Goal: Information Seeking & Learning: Learn about a topic

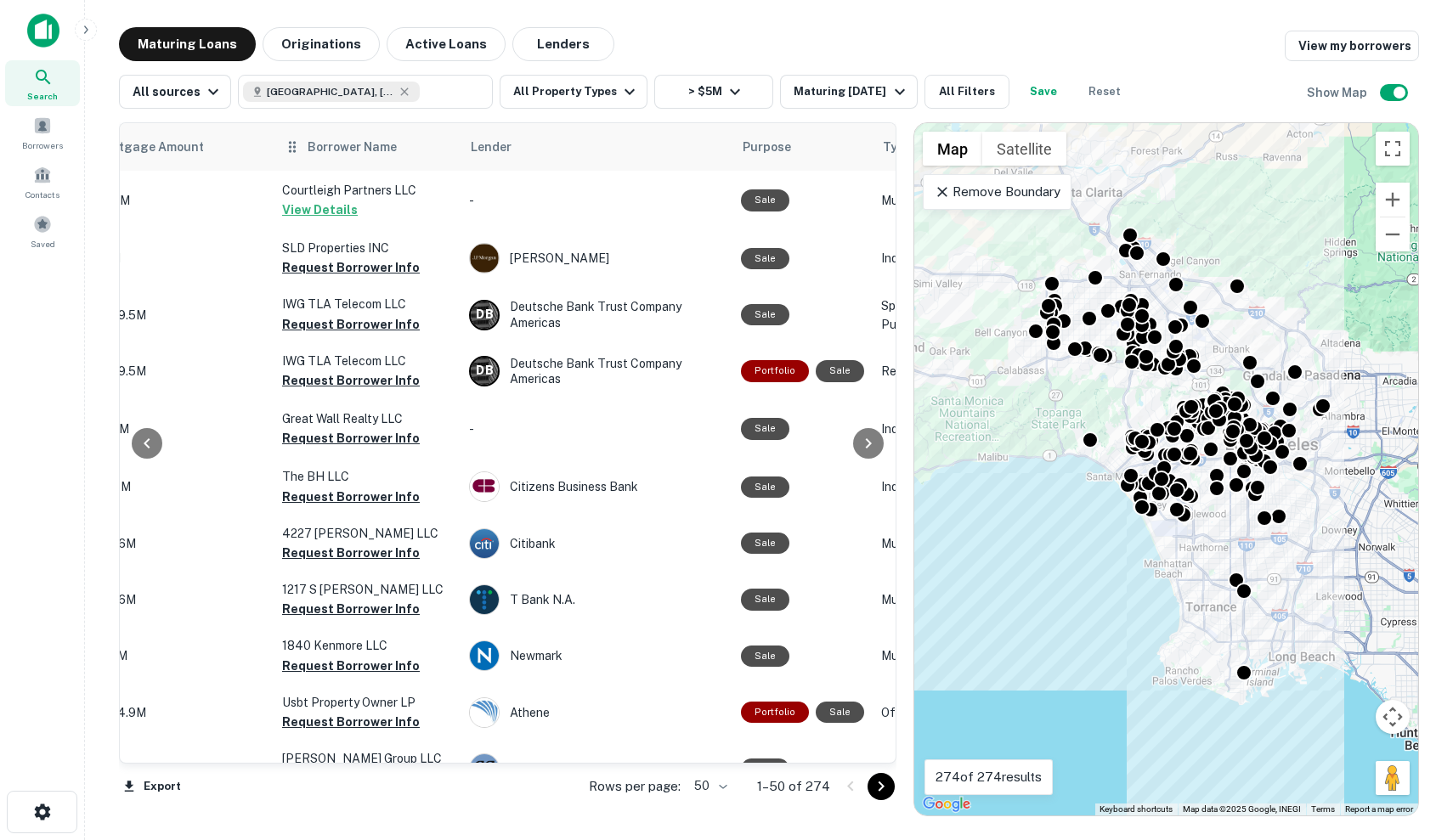
scroll to position [0, 465]
click at [401, 93] on icon at bounding box center [405, 91] width 8 height 8
type input "**********"
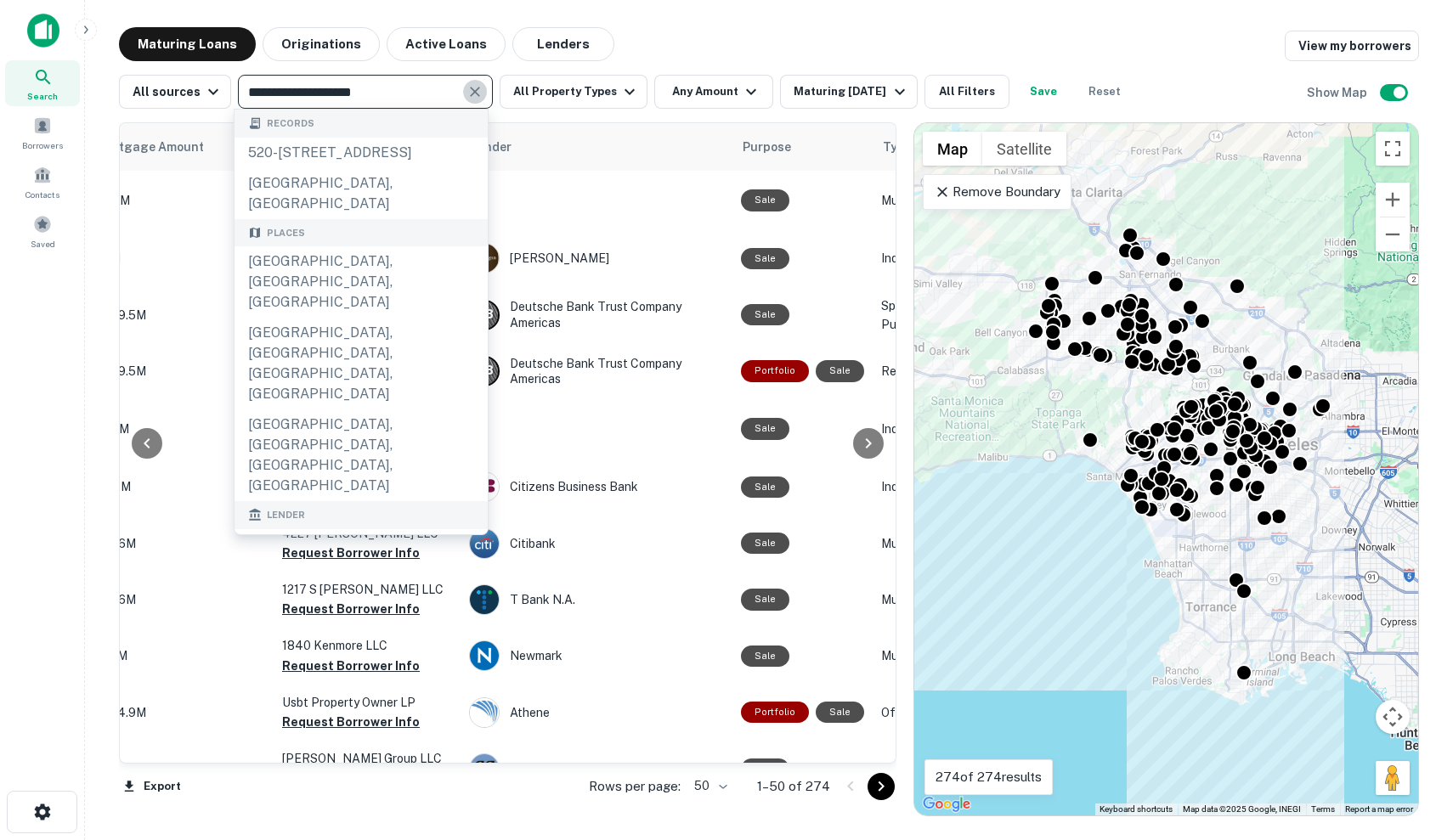
click at [472, 85] on icon "Clear" at bounding box center [475, 91] width 17 height 17
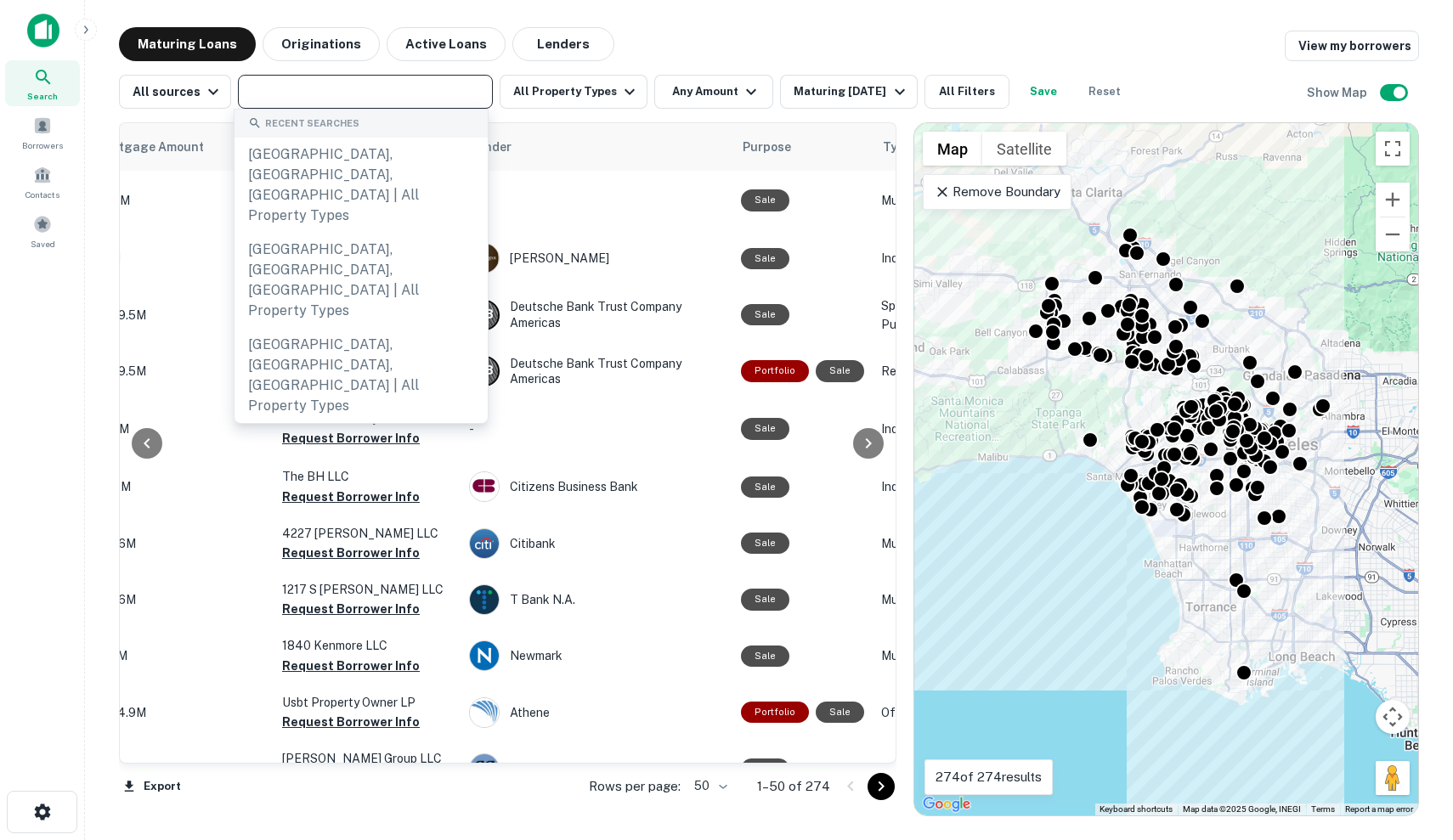
click at [414, 90] on input "text" at bounding box center [364, 91] width 242 height 23
click at [50, 39] on img at bounding box center [43, 30] width 32 height 34
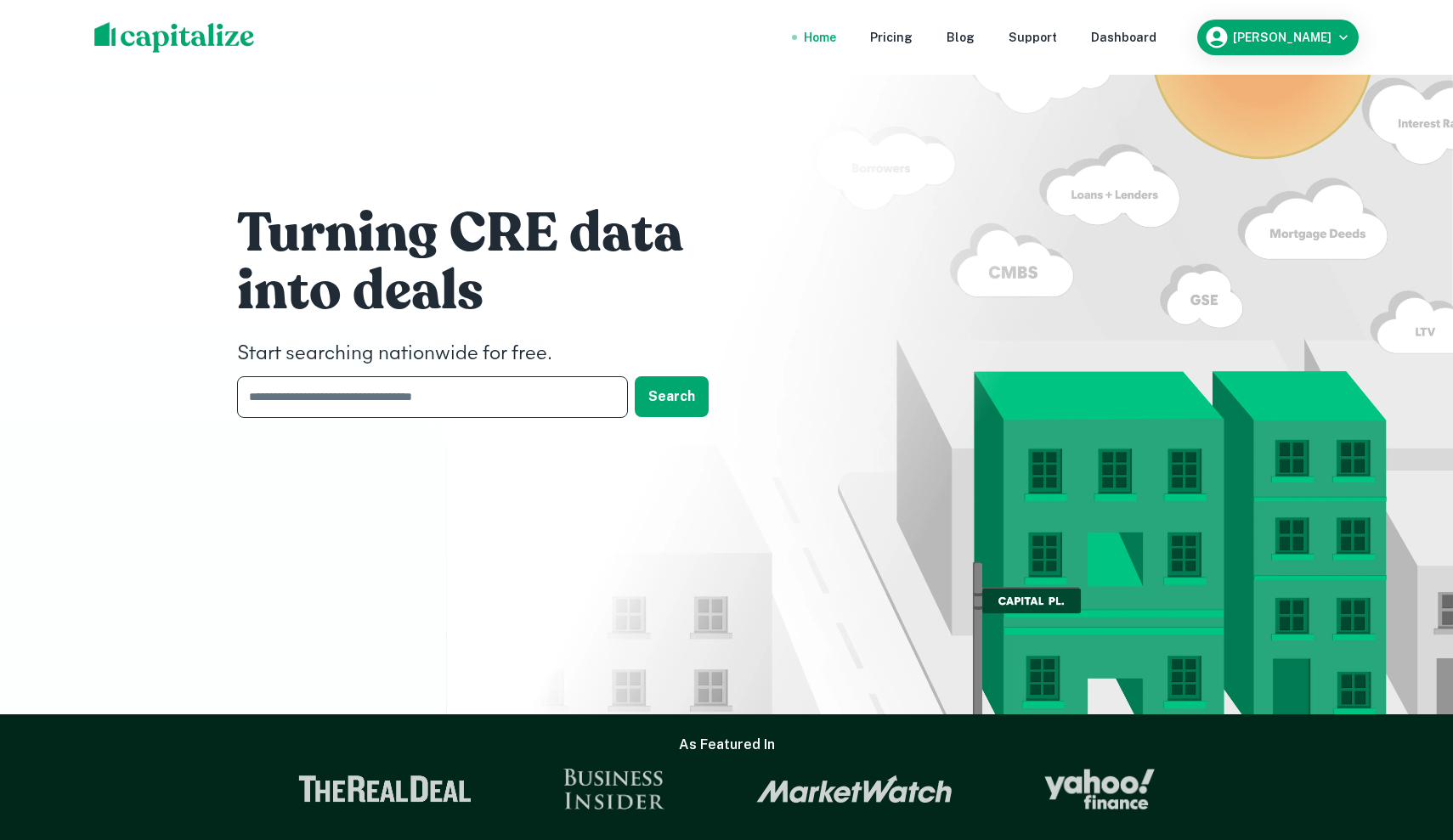
click at [295, 404] on input "text" at bounding box center [427, 397] width 379 height 42
click at [407, 577] on div "Turning CRE data into deals Start searching nationwide for free. ​ Search" at bounding box center [726, 315] width 1019 height 630
click at [393, 411] on input "text" at bounding box center [427, 397] width 379 height 42
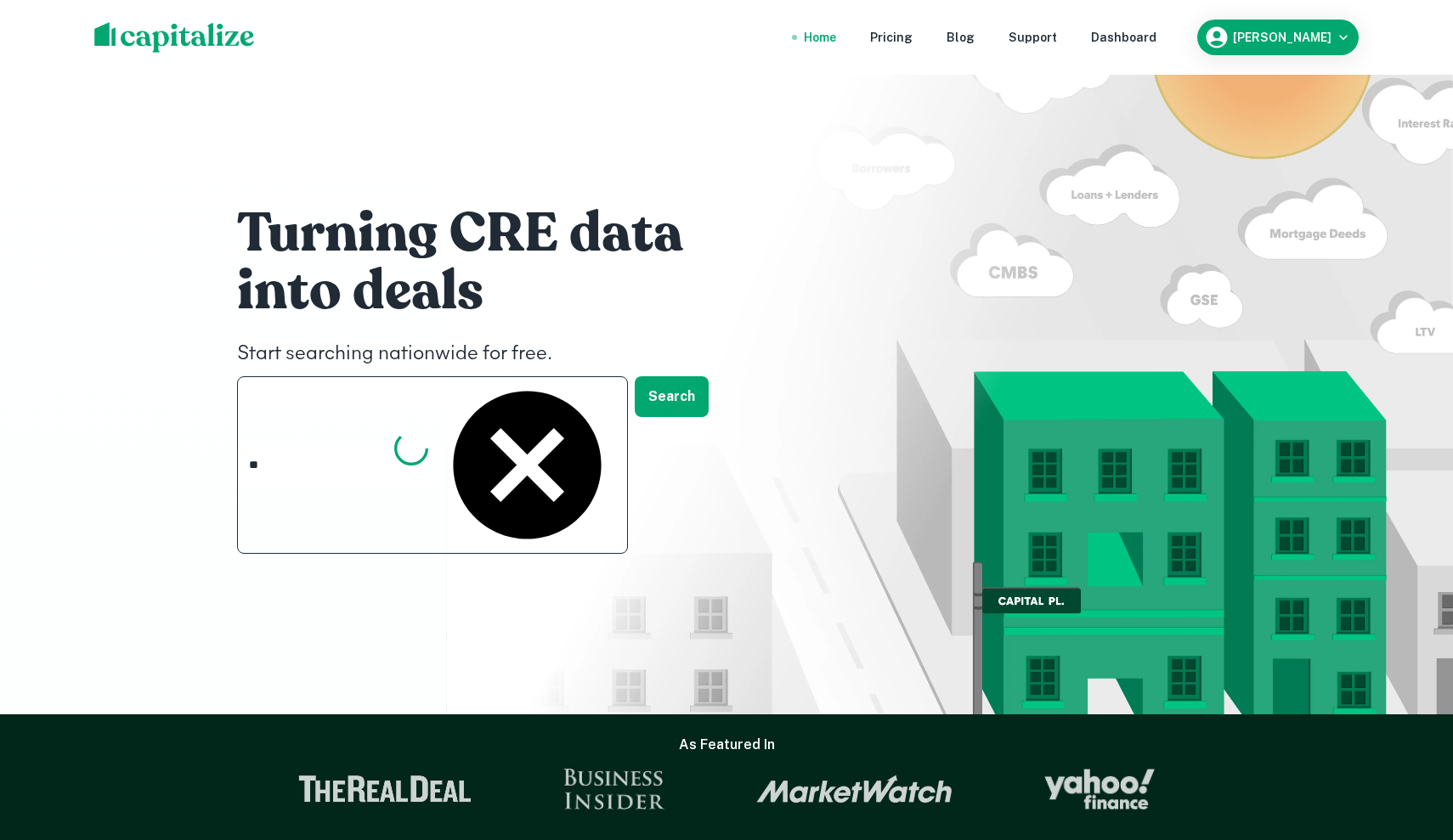
type input "*"
type input "**********"
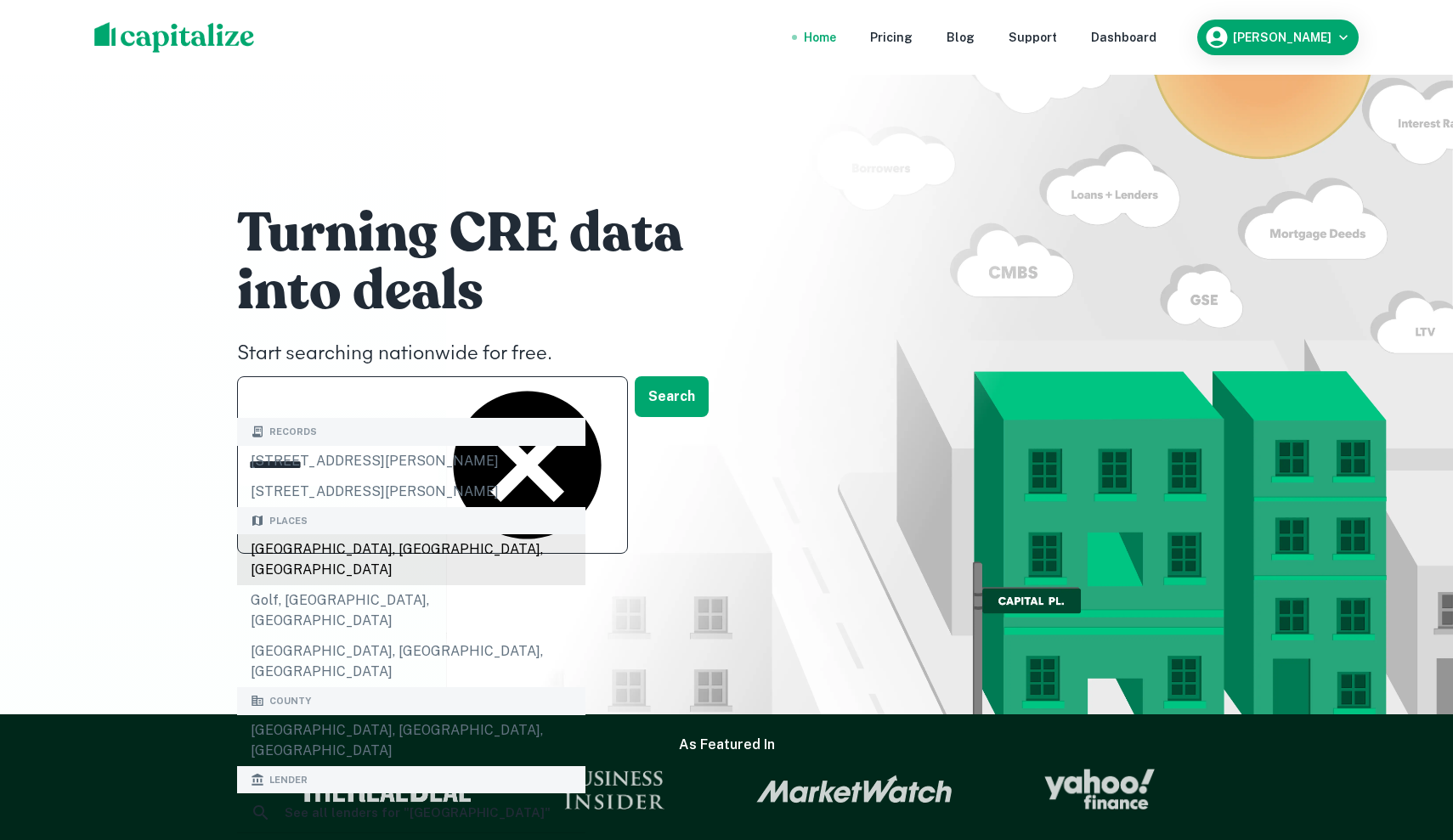
click at [358, 549] on div "[GEOGRAPHIC_DATA], [GEOGRAPHIC_DATA], [GEOGRAPHIC_DATA]" at bounding box center [411, 559] width 348 height 51
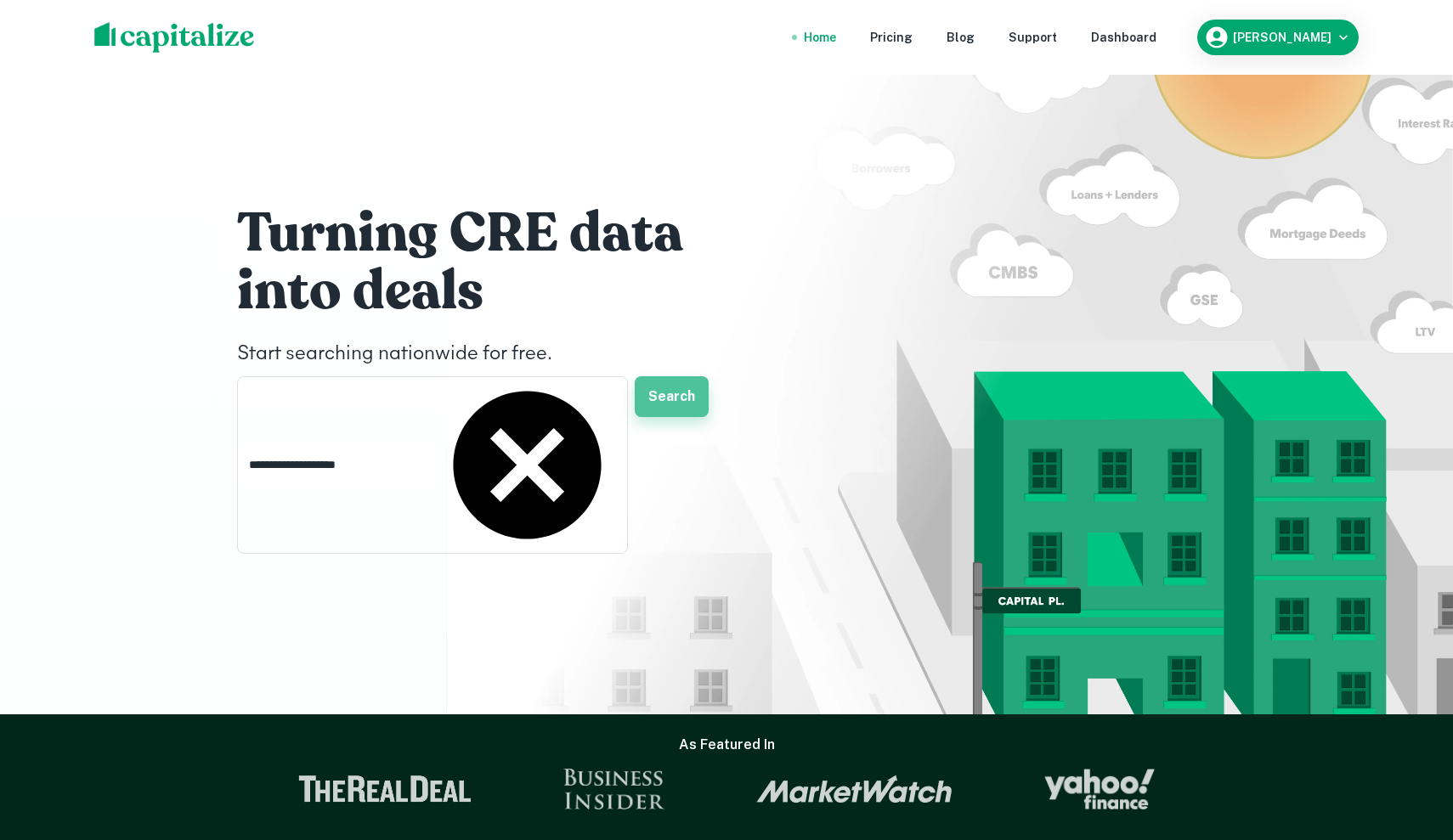
click at [678, 394] on button "Search" at bounding box center [671, 397] width 74 height 41
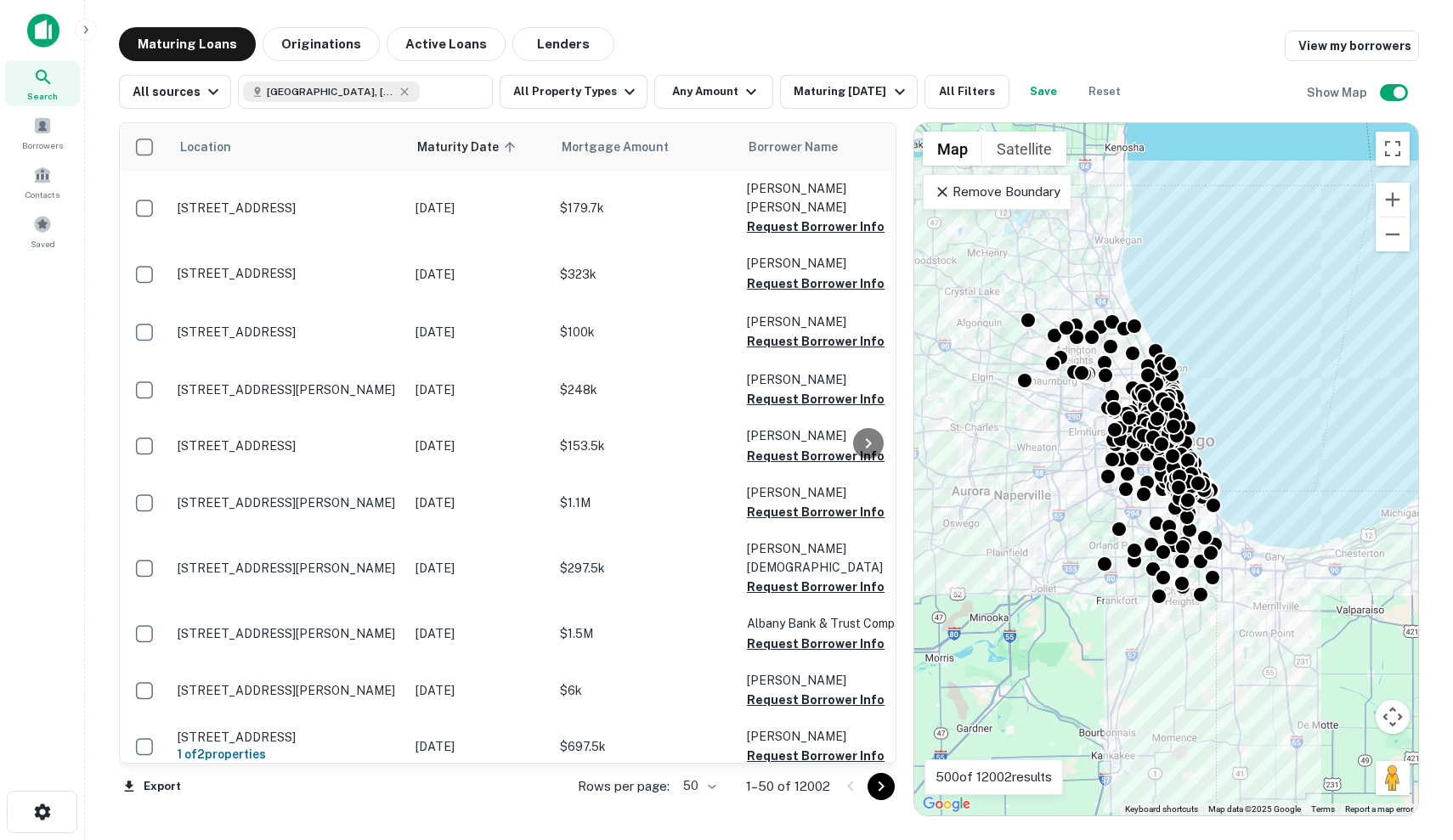
click at [981, 192] on p "Remove Boundary" at bounding box center [997, 192] width 126 height 20
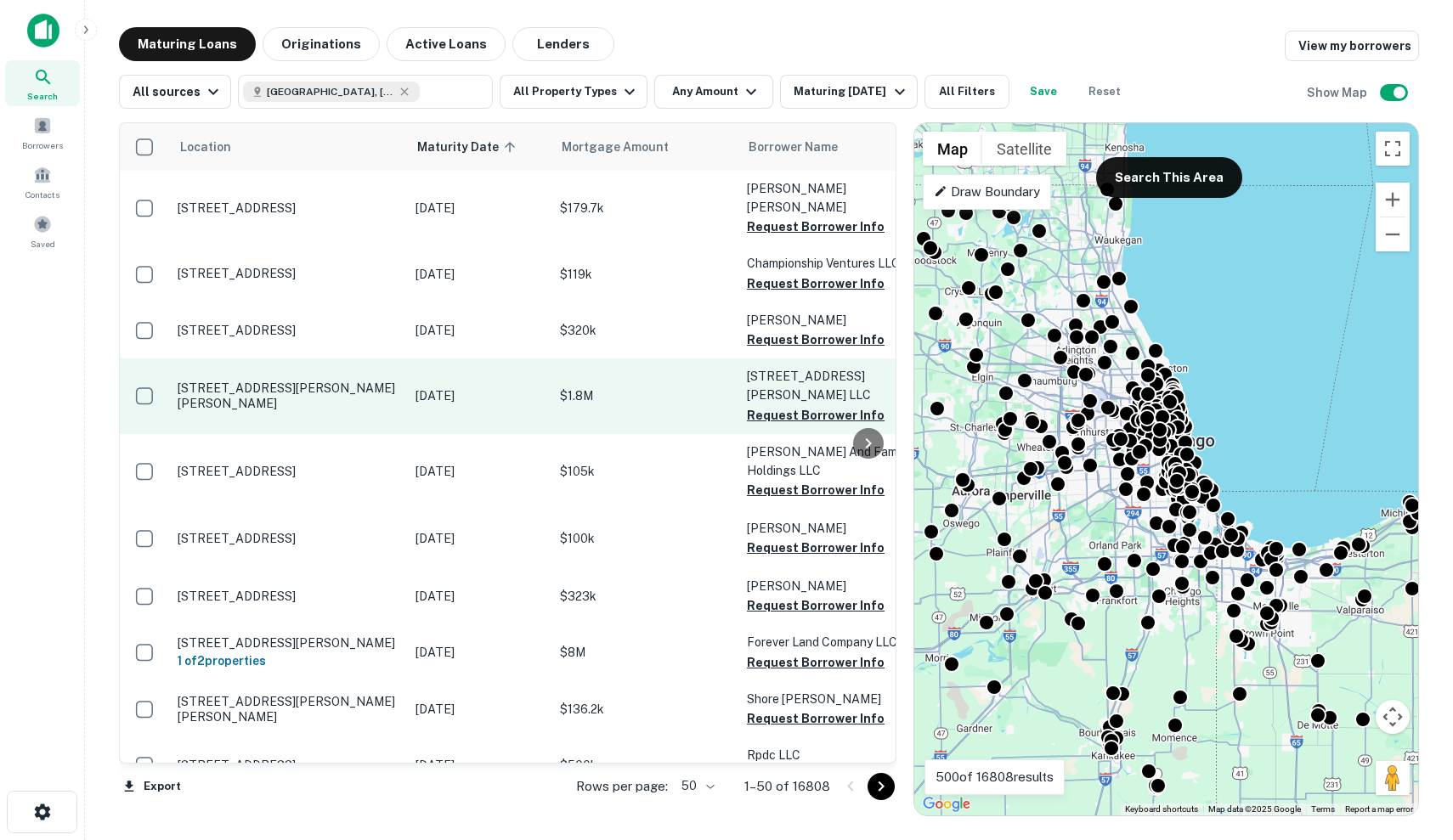
scroll to position [0, -1]
click at [498, 386] on p "[DATE]" at bounding box center [478, 395] width 127 height 18
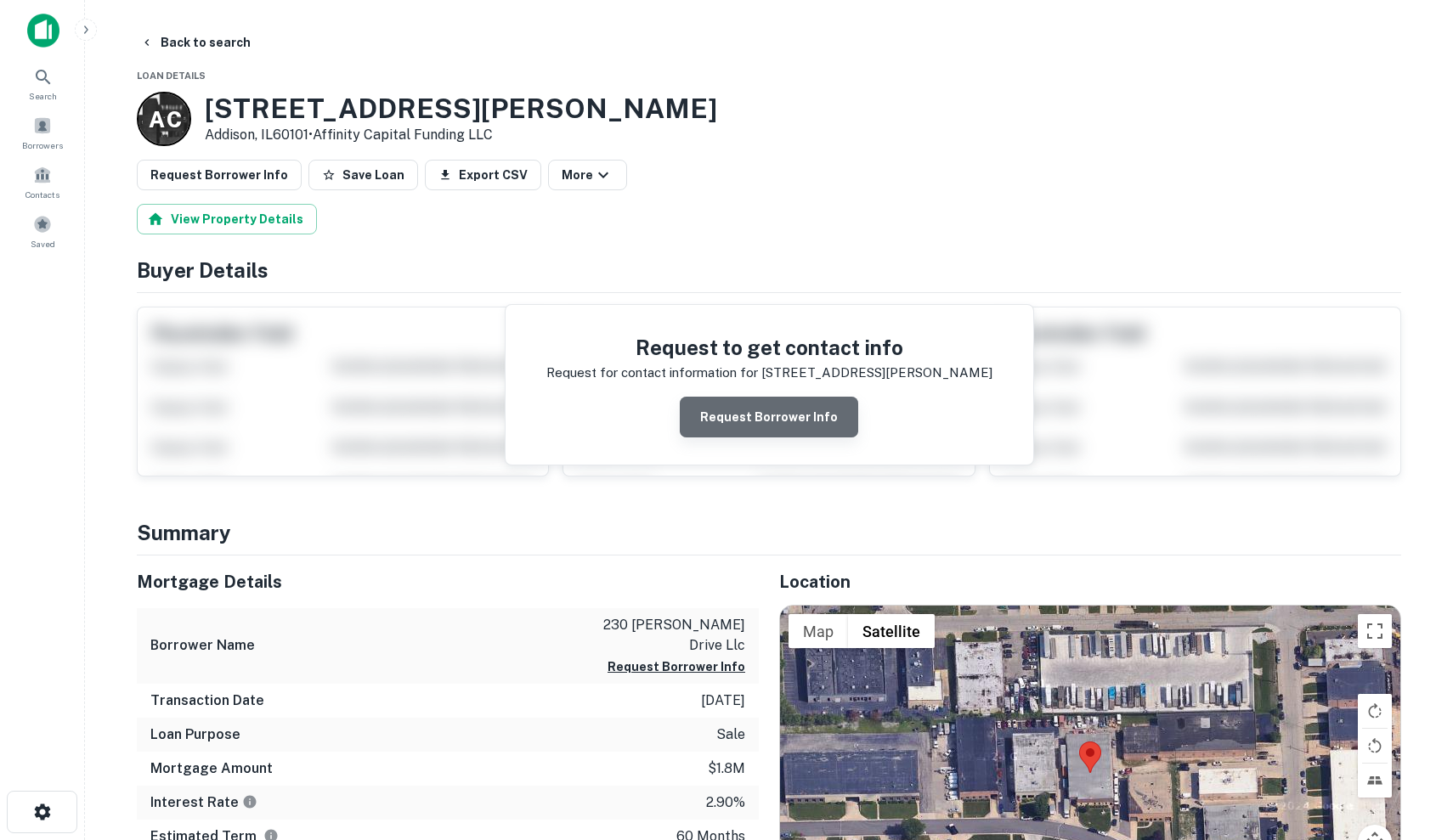
click at [775, 408] on button "Request Borrower Info" at bounding box center [768, 417] width 178 height 41
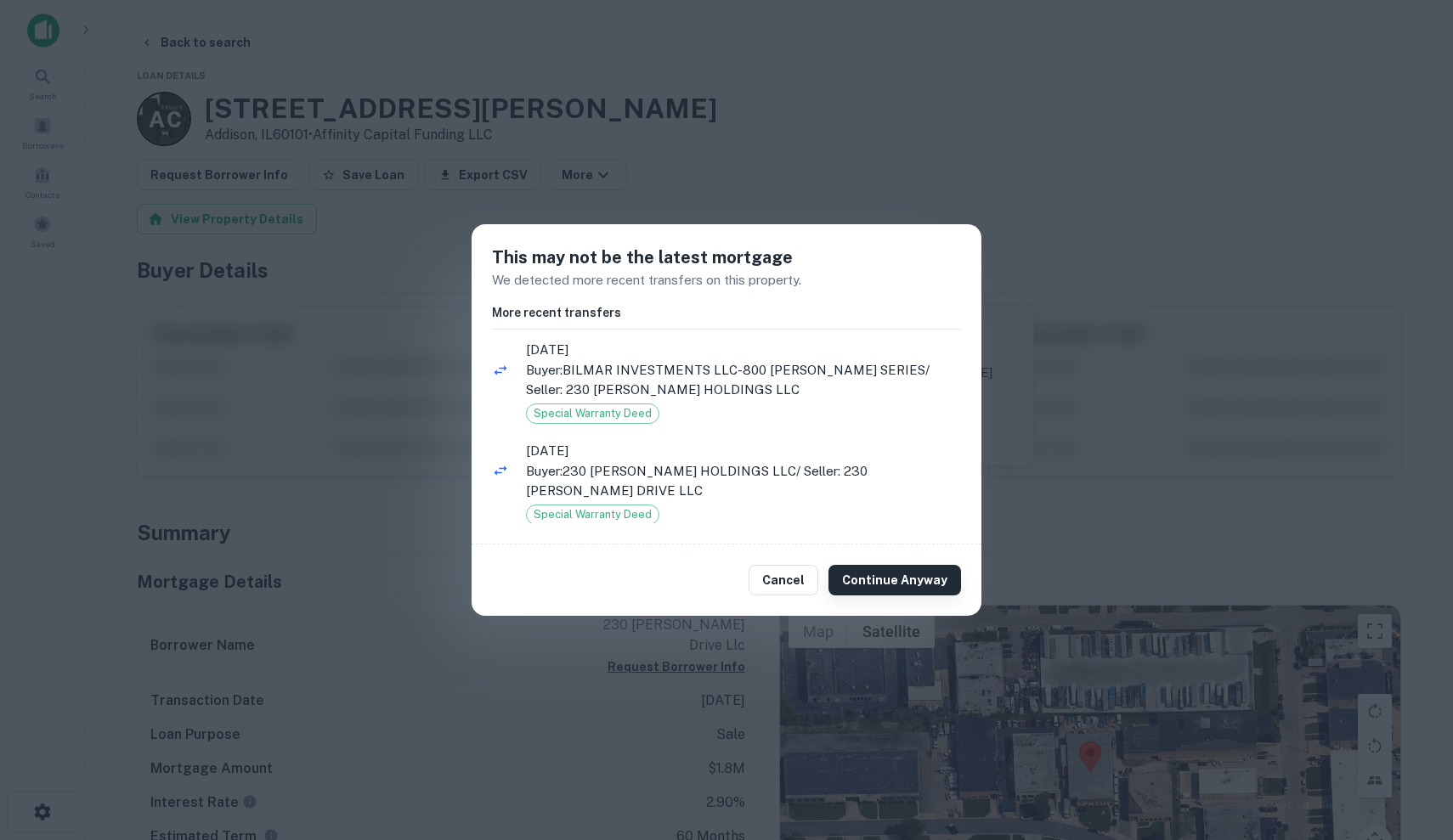
click at [902, 580] on button "Continue Anyway" at bounding box center [895, 579] width 132 height 30
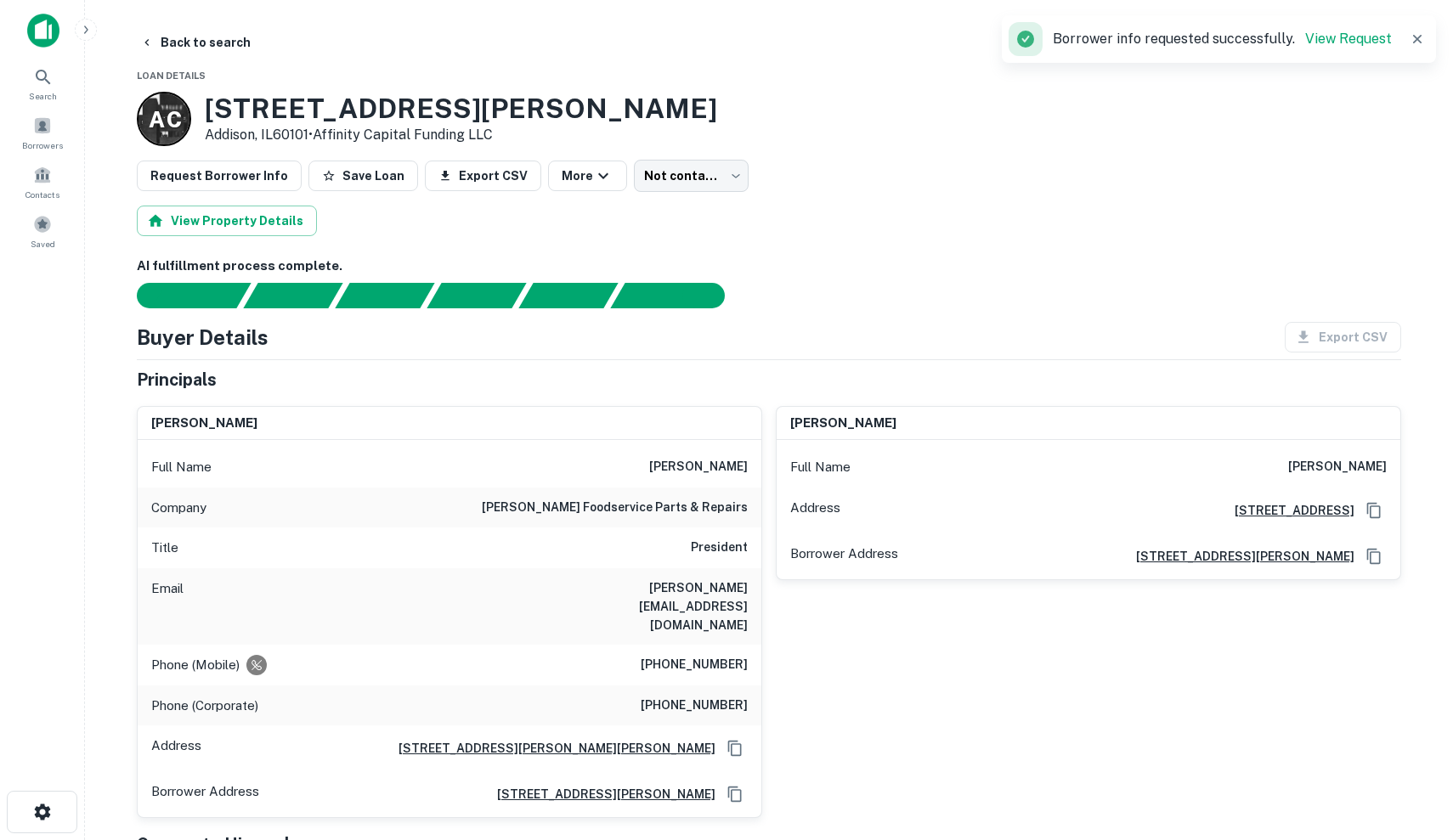
click at [1418, 38] on icon "button" at bounding box center [1417, 39] width 9 height 9
click at [338, 185] on button "Save Loan" at bounding box center [363, 175] width 110 height 30
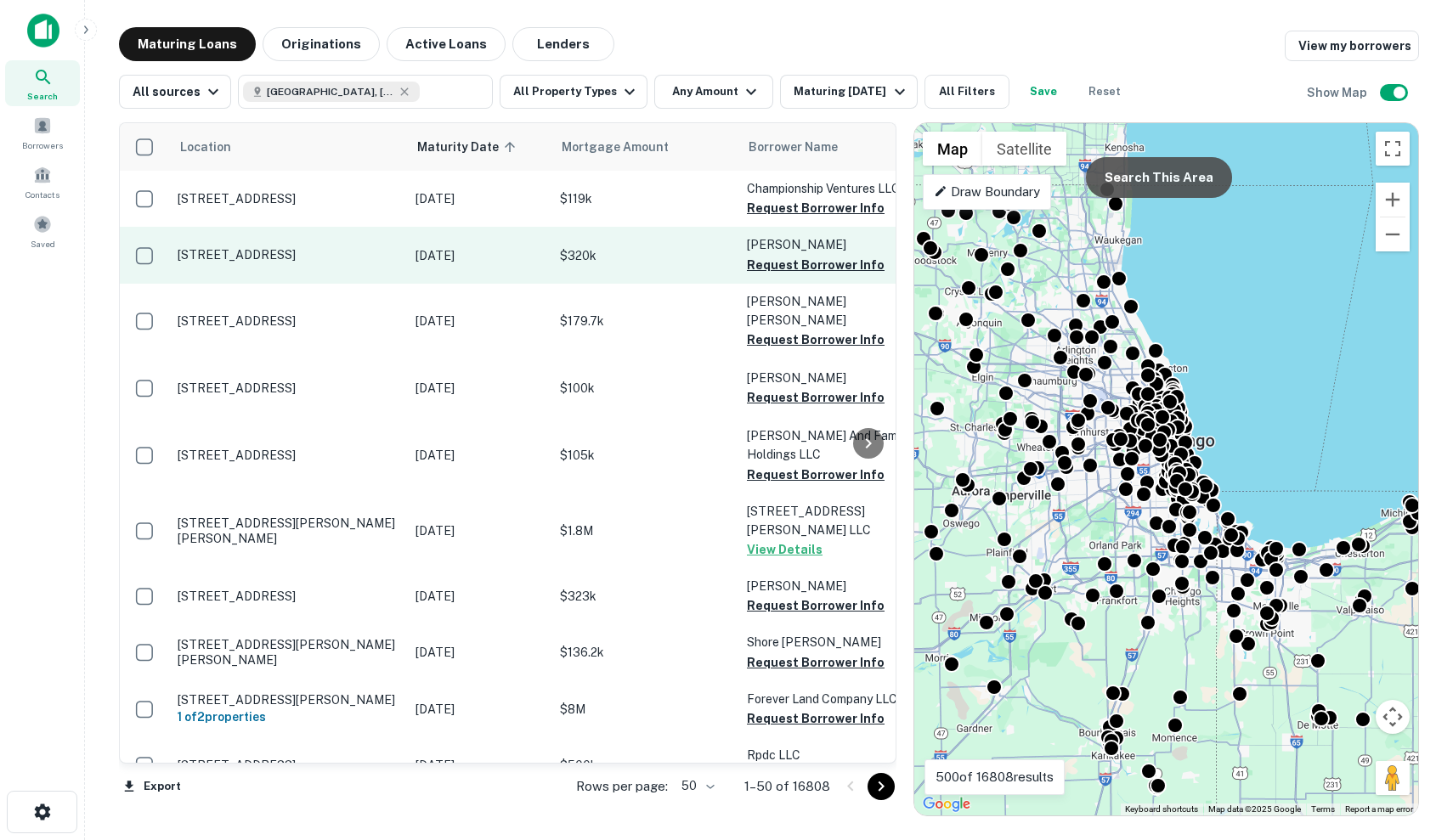
drag, startPoint x: 1167, startPoint y: 182, endPoint x: 711, endPoint y: 254, distance: 461.6
click at [1167, 182] on button "Search This Area" at bounding box center [1158, 178] width 146 height 41
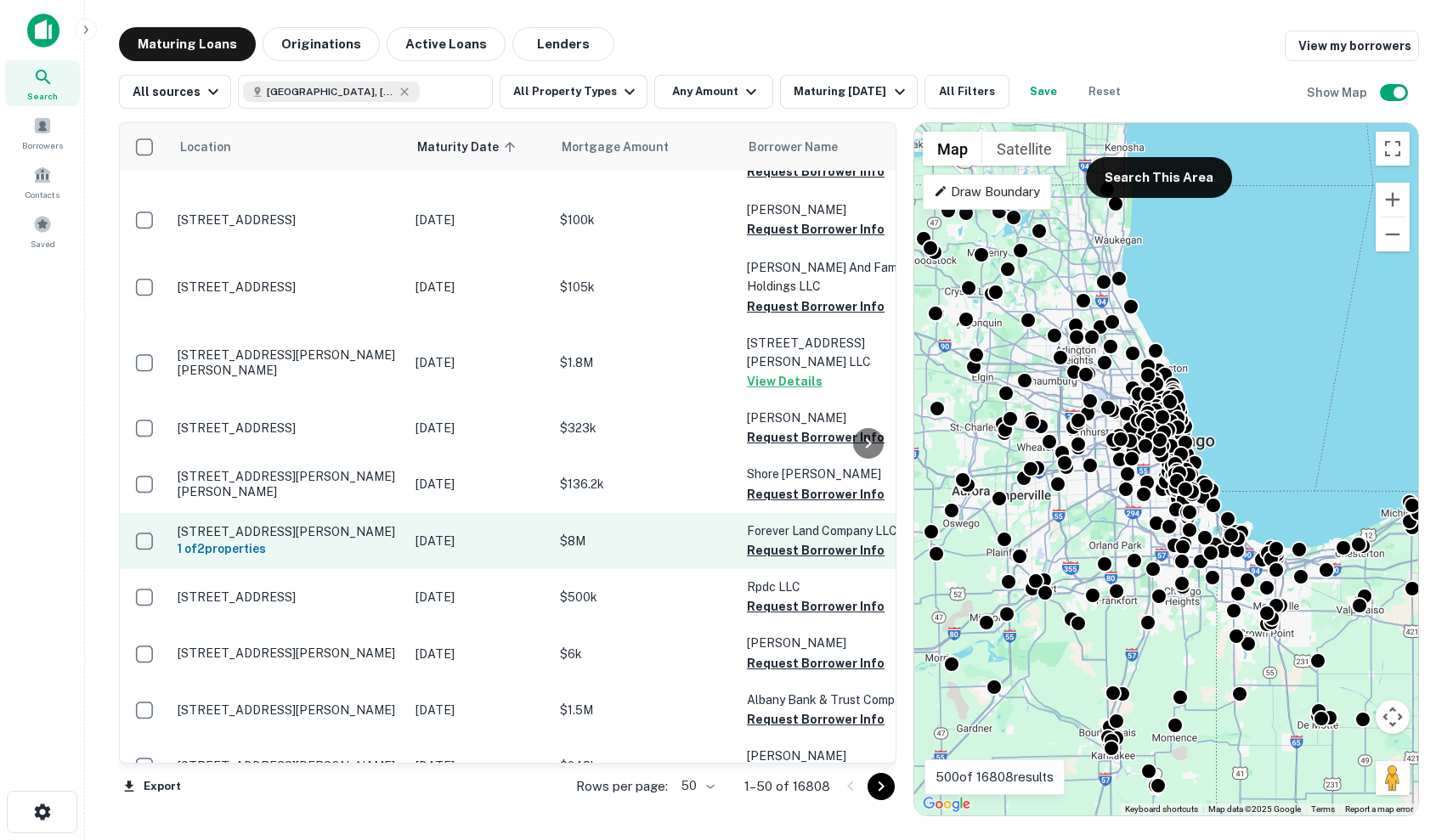
scroll to position [168, -2]
click at [553, 513] on td "$8M" at bounding box center [645, 542] width 187 height 56
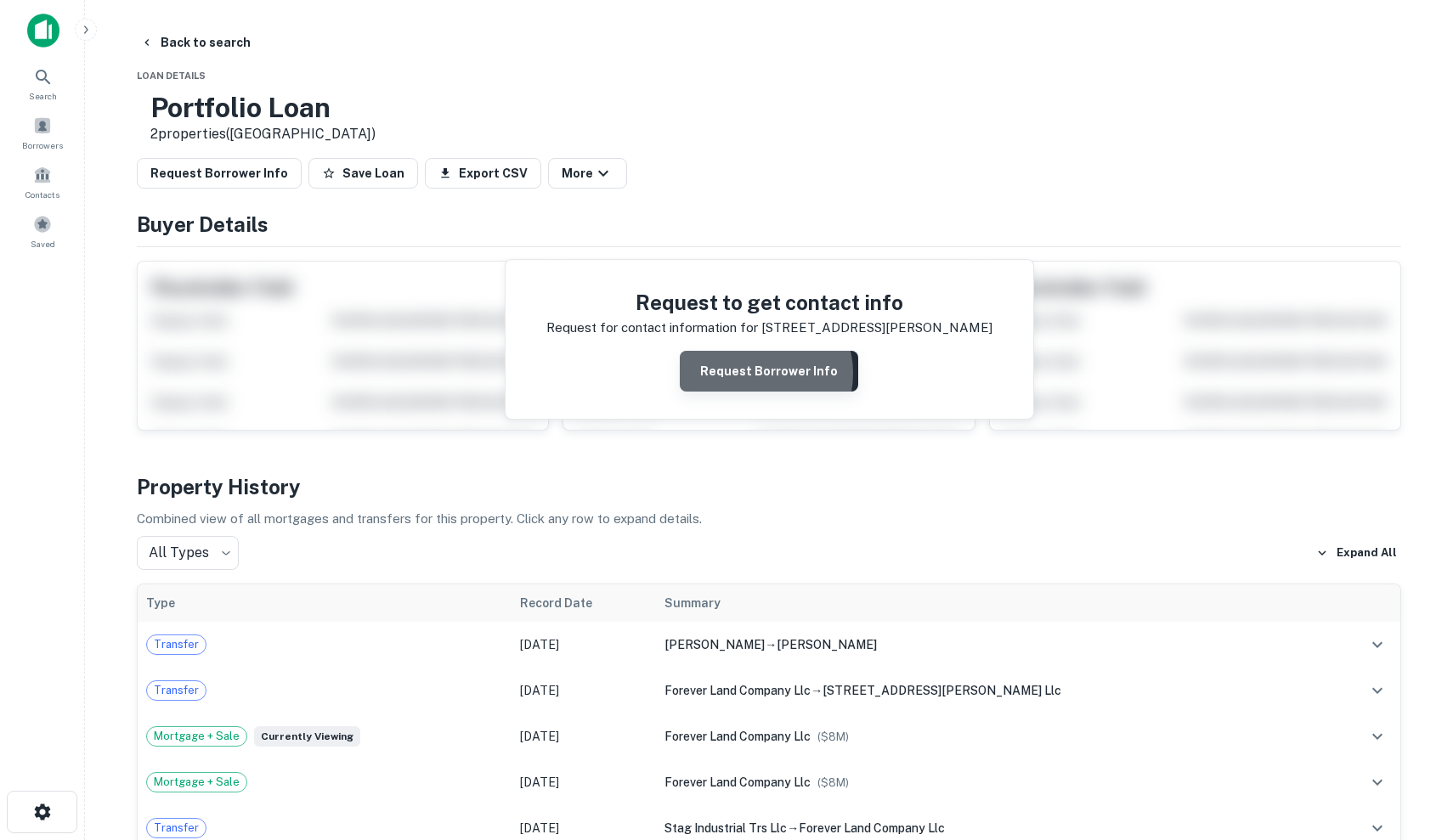
click at [762, 373] on button "Request Borrower Info" at bounding box center [768, 371] width 178 height 41
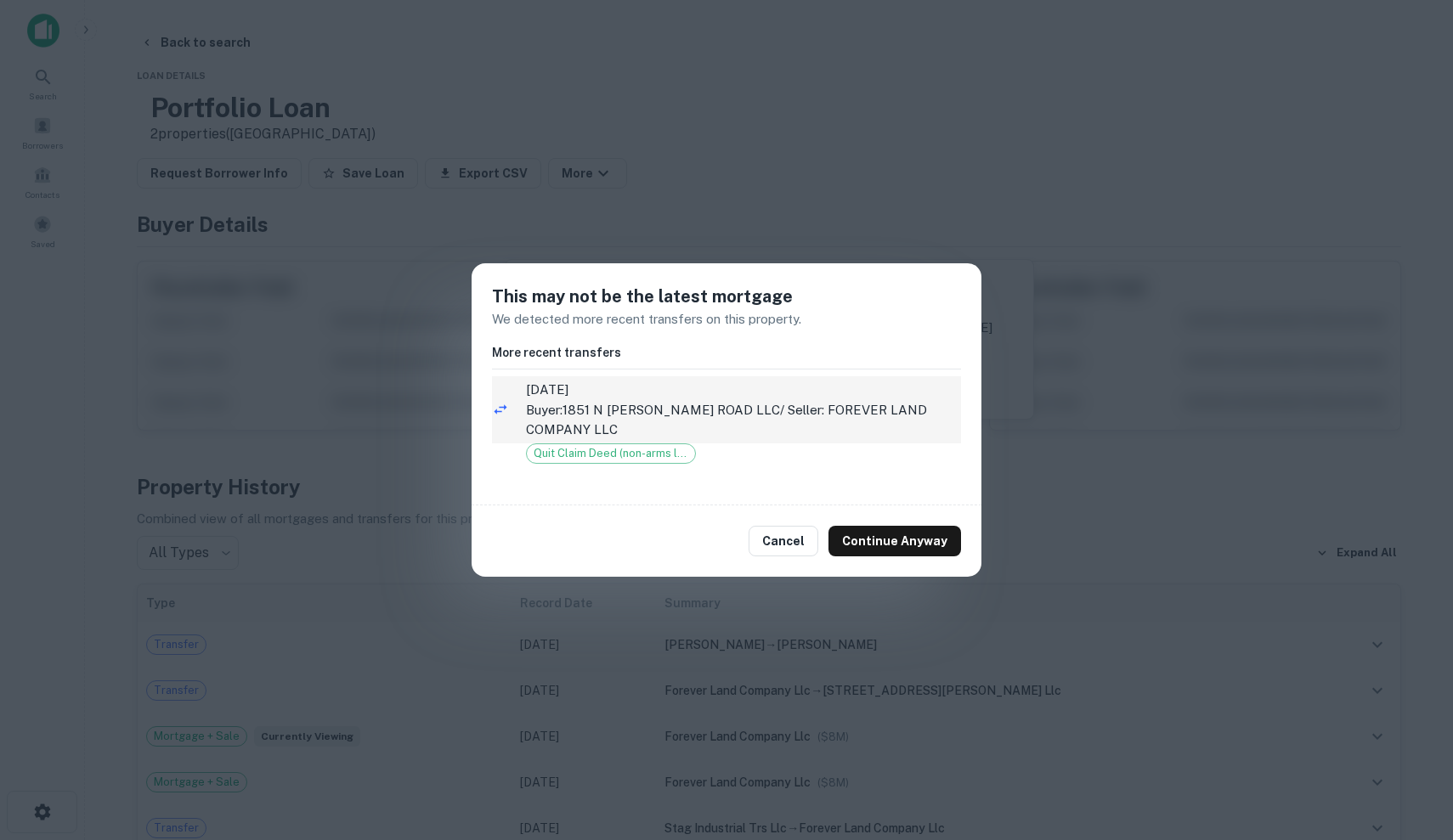
click at [882, 433] on p "Buyer: [STREET_ADDRESS][PERSON_NAME] LLC / Seller: FOREVER LAND COMPANY LLC" at bounding box center [743, 419] width 435 height 40
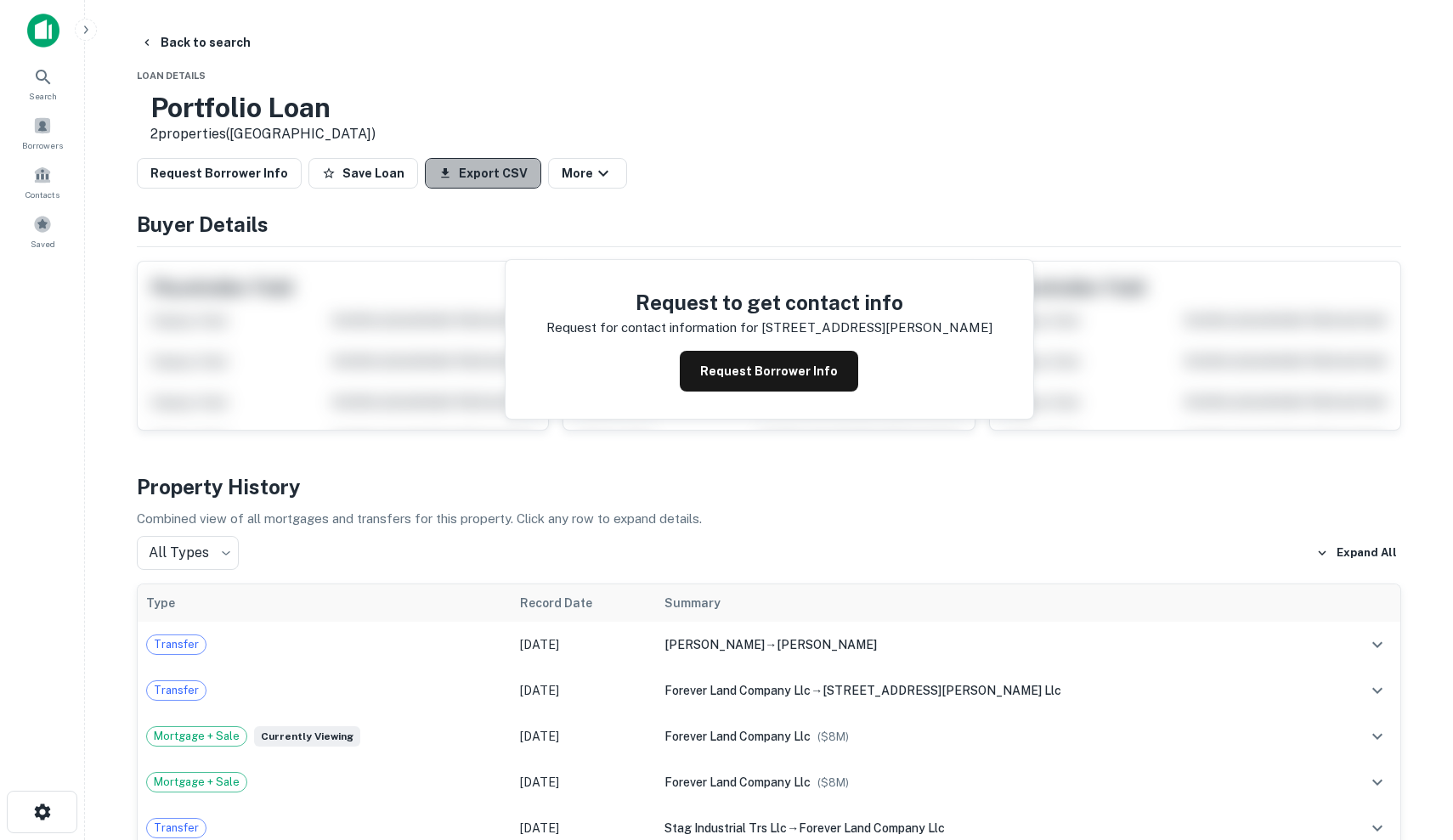
click at [462, 160] on button "Export CSV" at bounding box center [483, 172] width 117 height 30
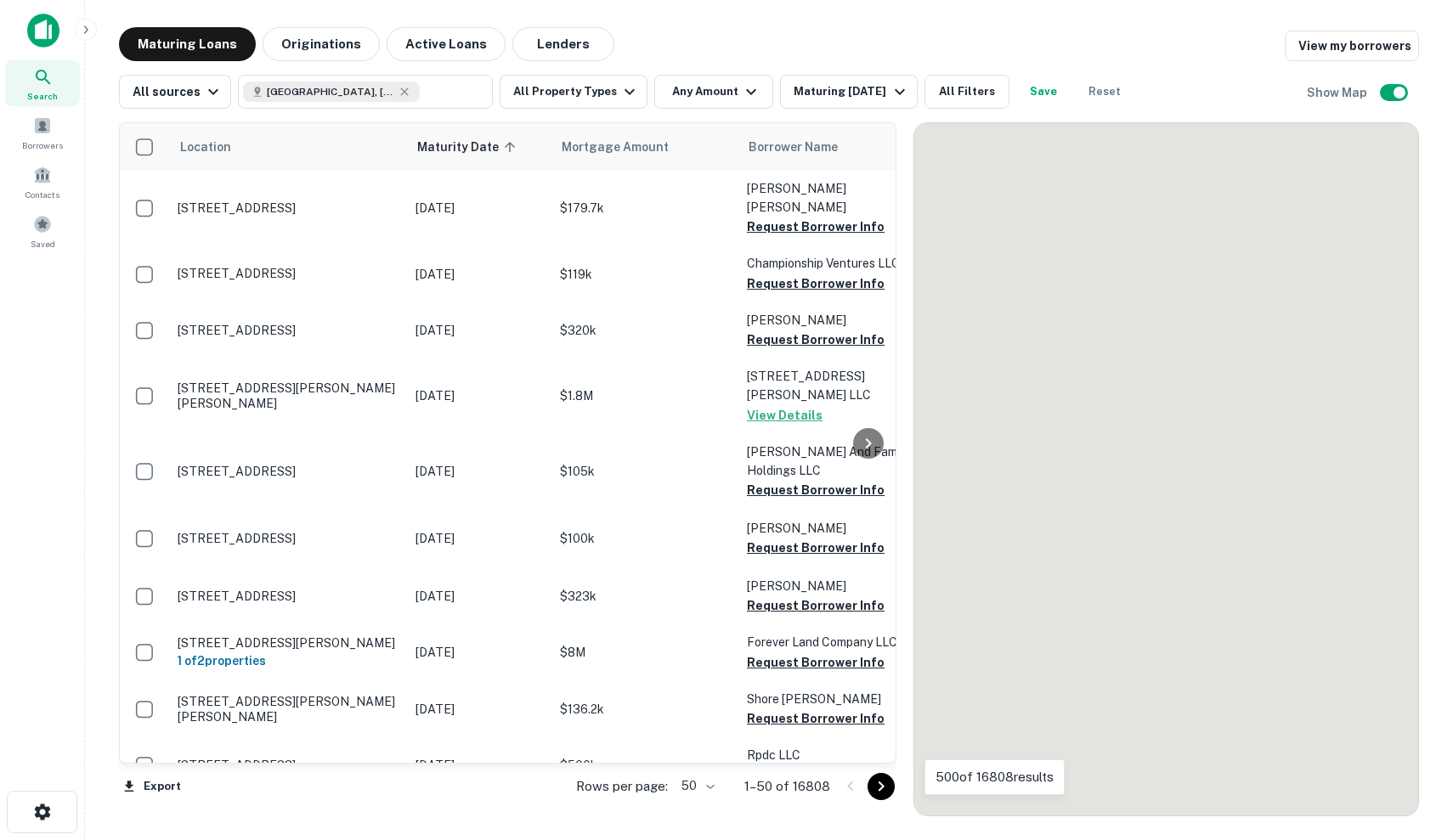
scroll to position [168, 0]
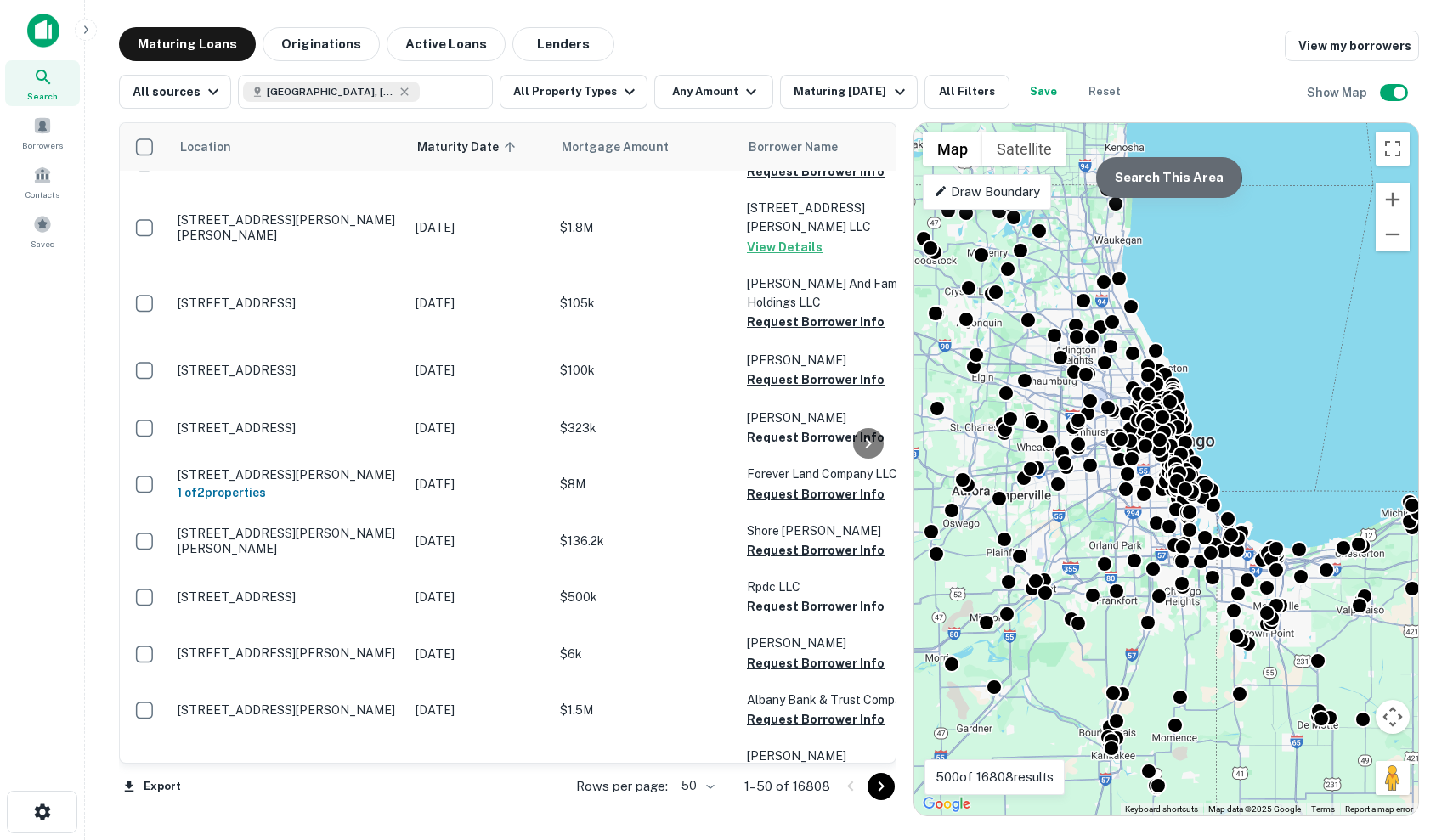
click at [1150, 170] on button "Search This Area" at bounding box center [1169, 178] width 146 height 41
click at [1189, 171] on button "Search This Area" at bounding box center [1169, 178] width 146 height 41
click at [889, 99] on icon "button" at bounding box center [899, 91] width 20 height 20
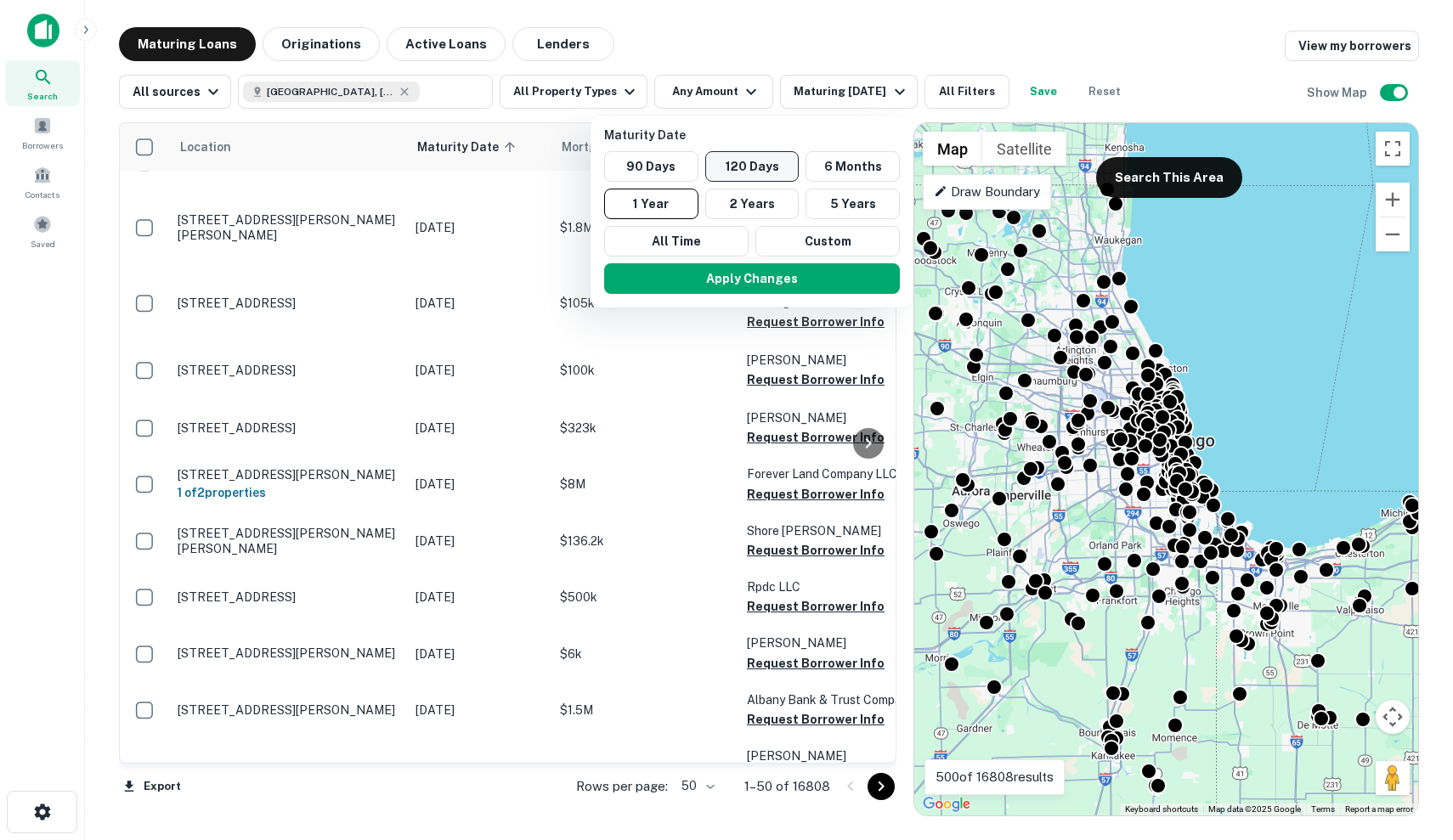
click at [771, 163] on button "120 Days" at bounding box center [752, 165] width 94 height 30
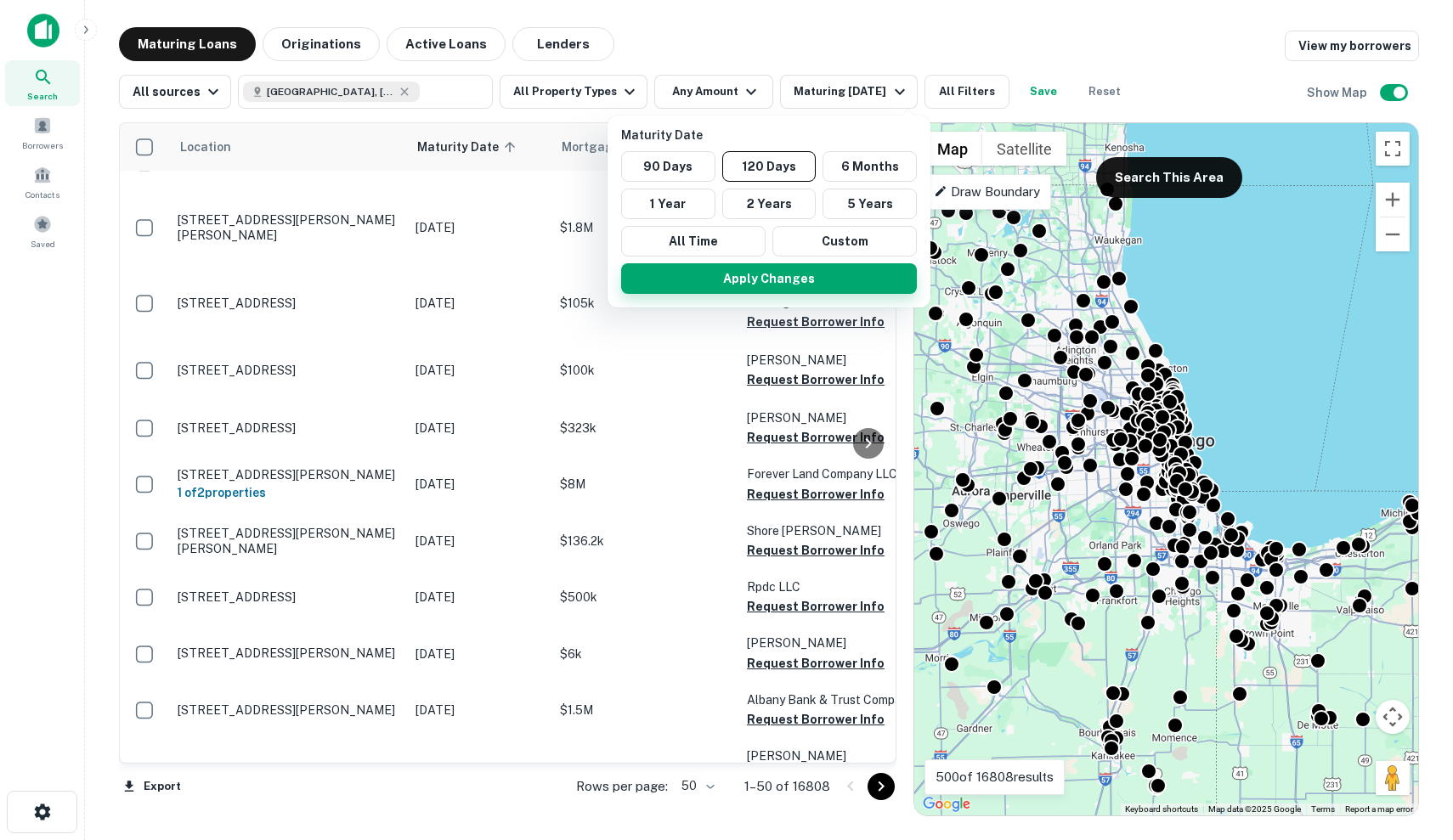
click at [798, 291] on button "Apply Changes" at bounding box center [768, 278] width 296 height 30
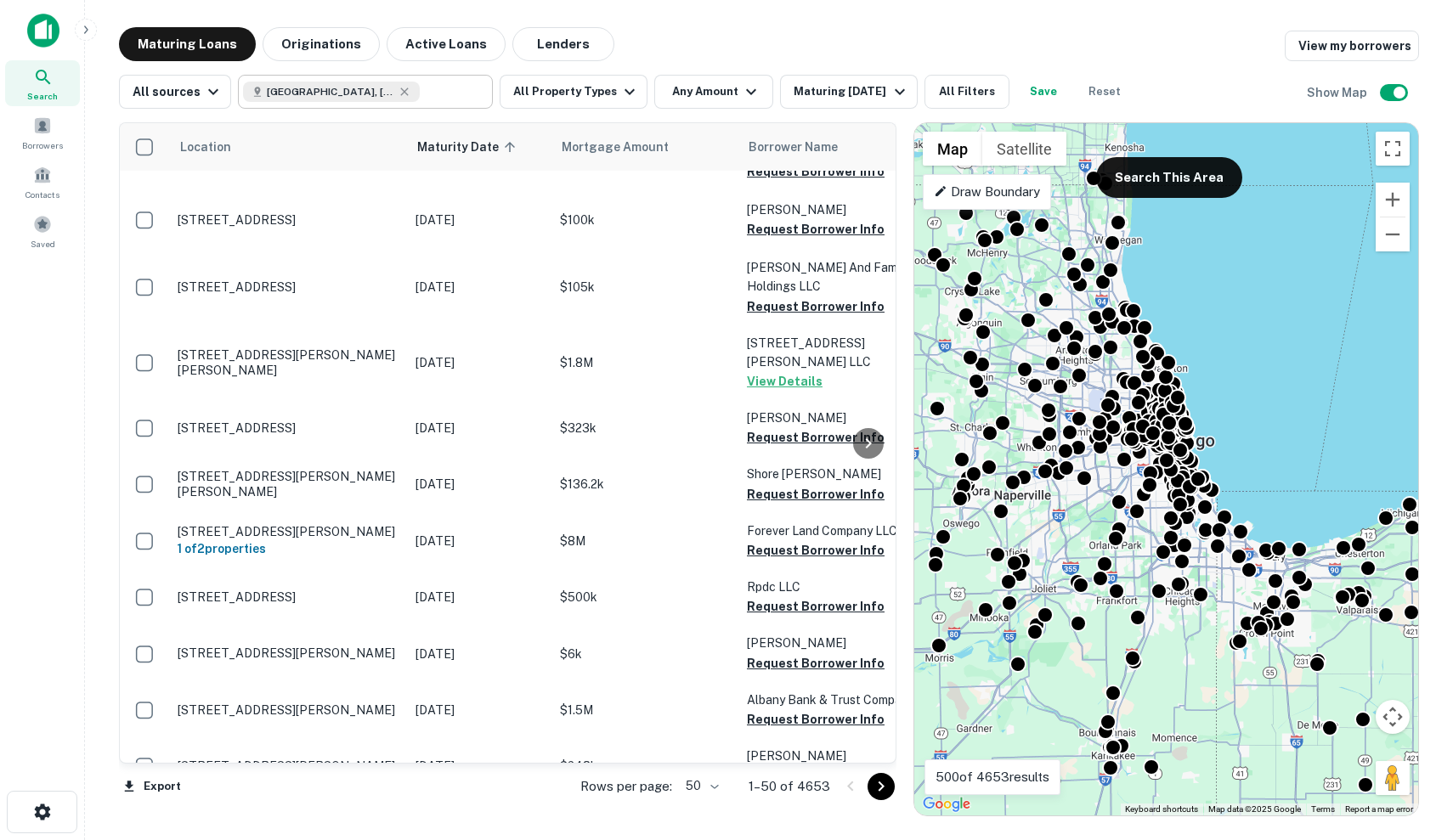
click at [379, 98] on div "[GEOGRAPHIC_DATA], [GEOGRAPHIC_DATA], [GEOGRAPHIC_DATA]" at bounding box center [332, 91] width 177 height 20
type input "**********"
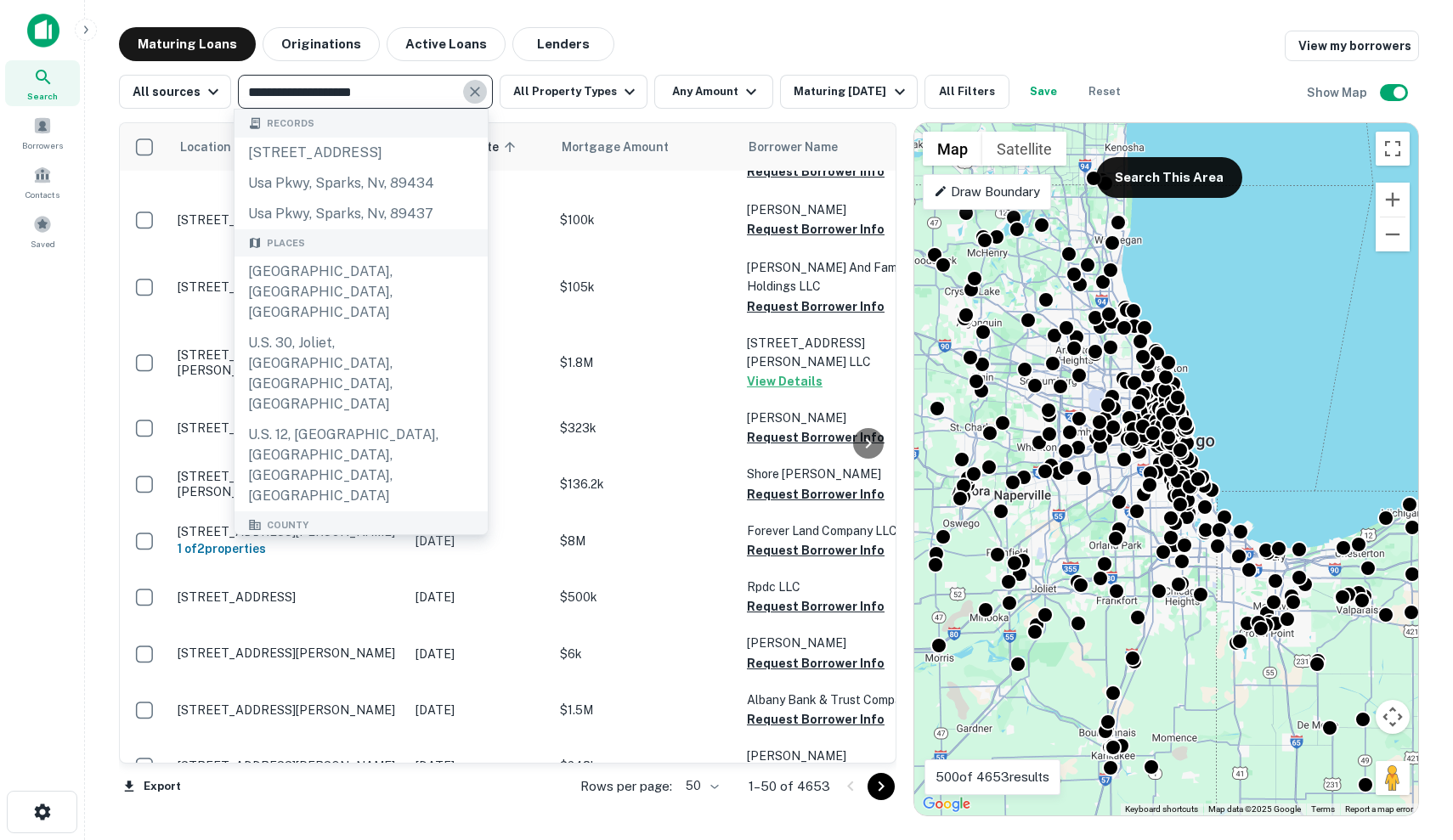
click at [476, 94] on icon "Clear" at bounding box center [475, 91] width 17 height 17
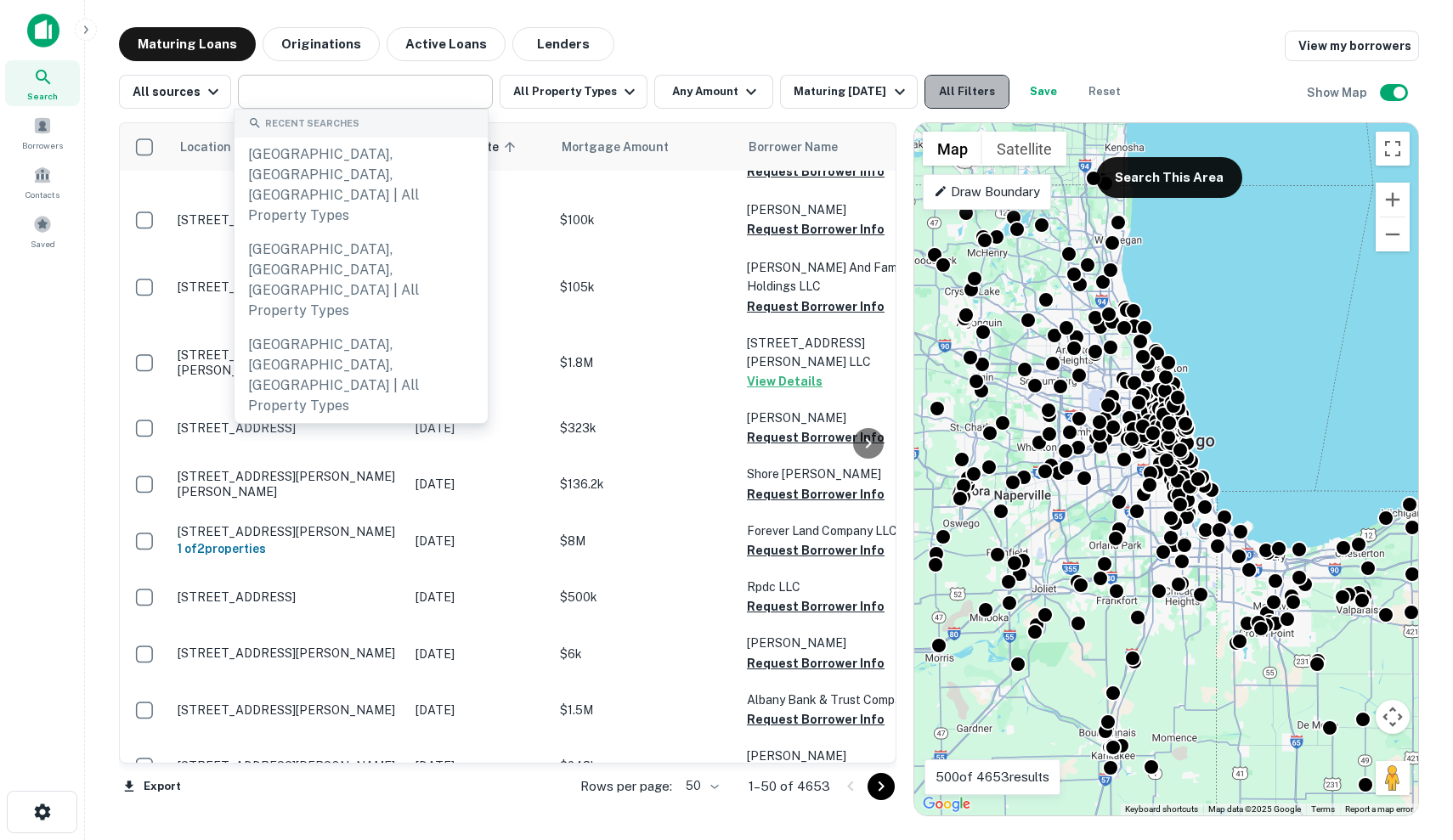
click at [970, 91] on button "All Filters" at bounding box center [966, 91] width 85 height 34
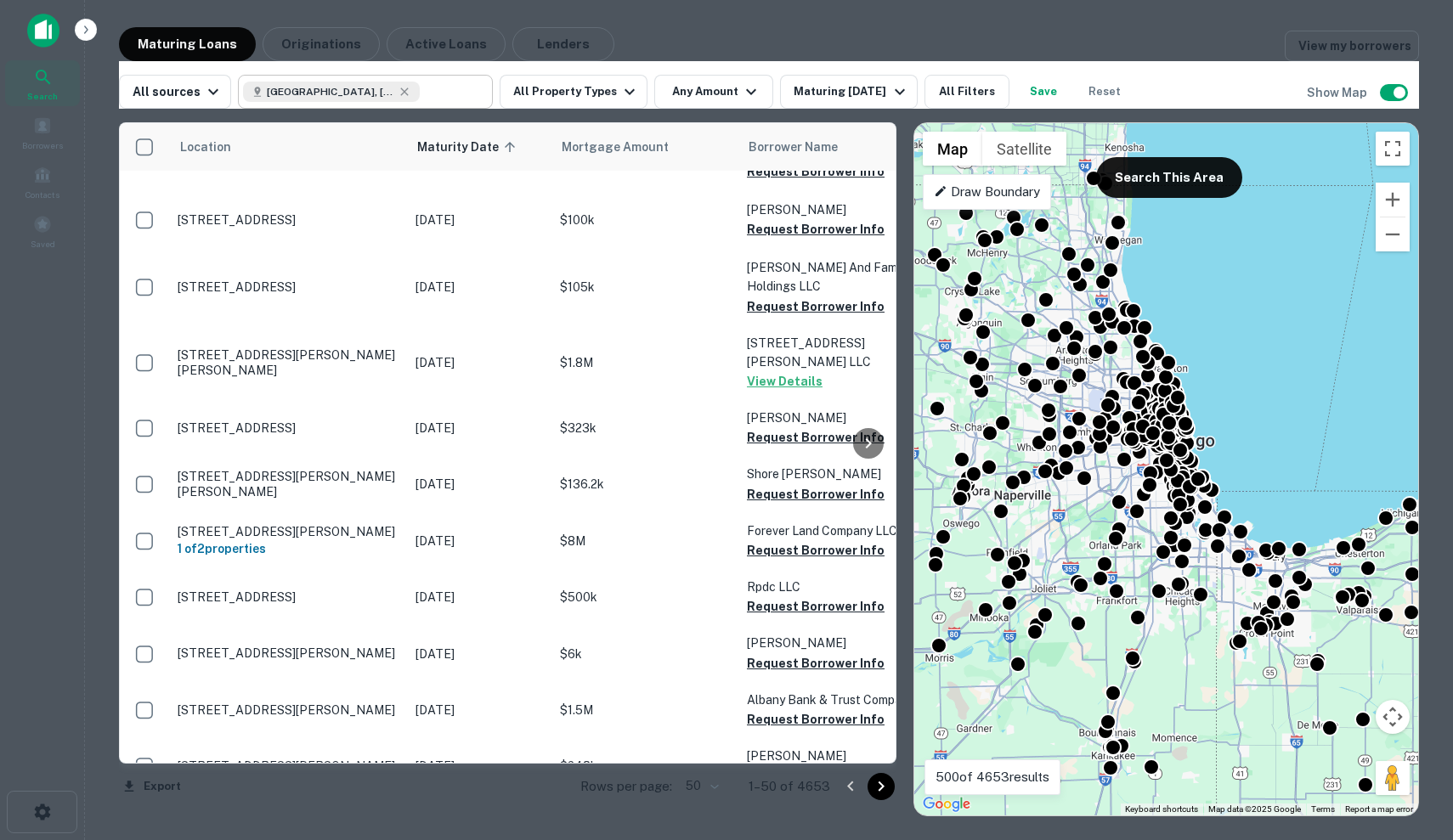
scroll to position [685, 0]
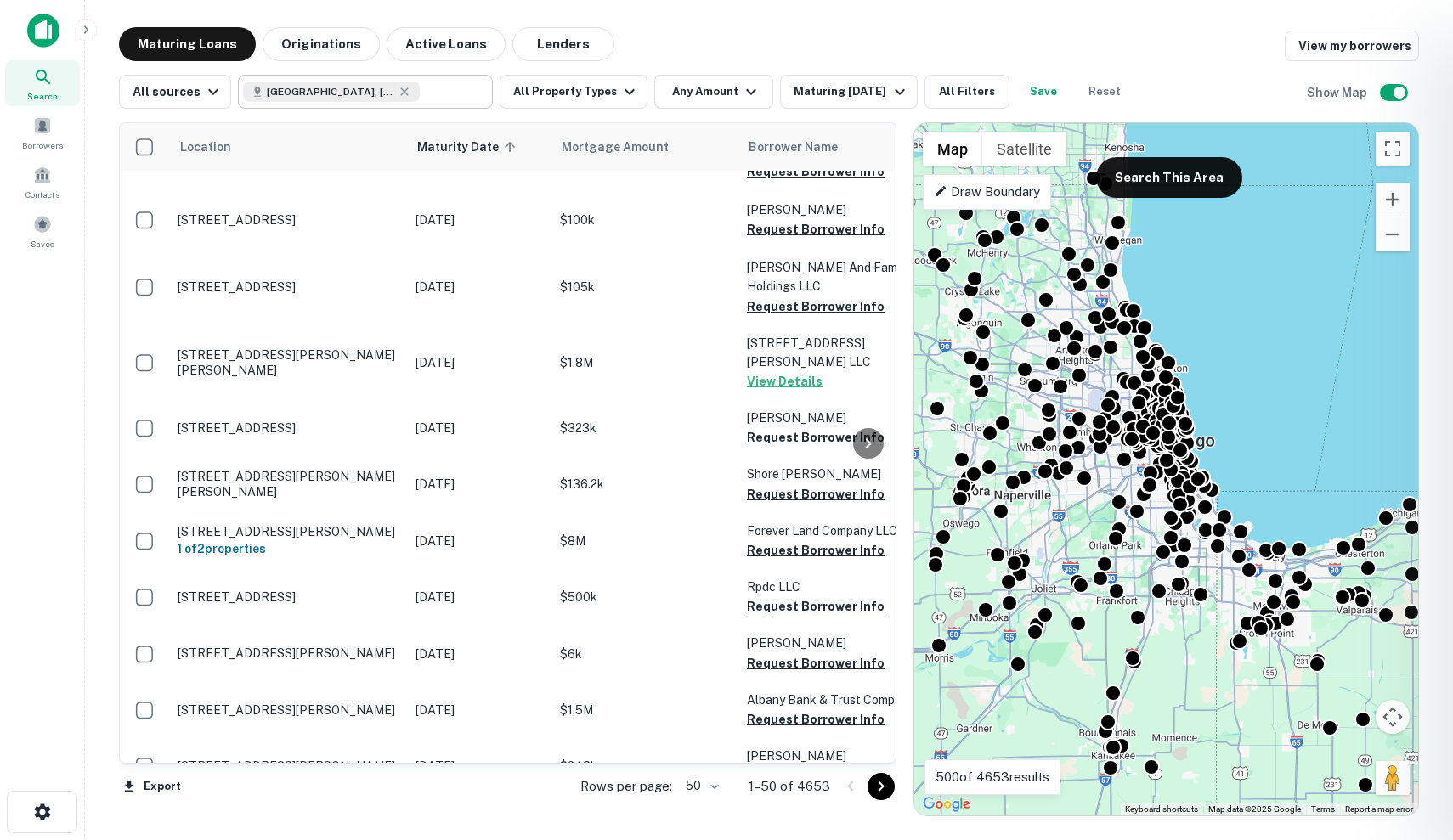
scroll to position [0, 0]
click at [392, 101] on div at bounding box center [726, 420] width 1453 height 840
